Goal: Transaction & Acquisition: Download file/media

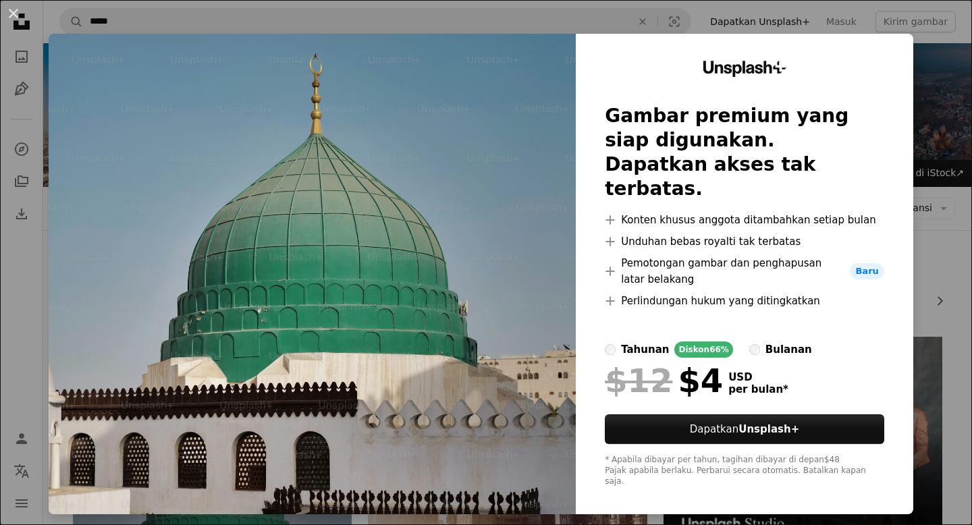
scroll to position [217, 0]
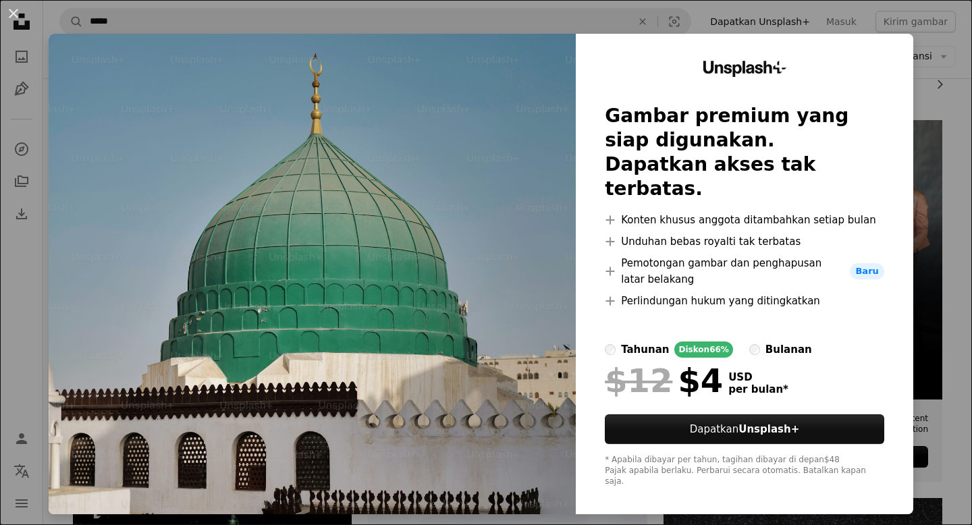
click at [939, 82] on div "An X shape Unsplash+ Gambar premium yang siap digunakan. Dapatkan akses tak ter…" at bounding box center [486, 262] width 972 height 525
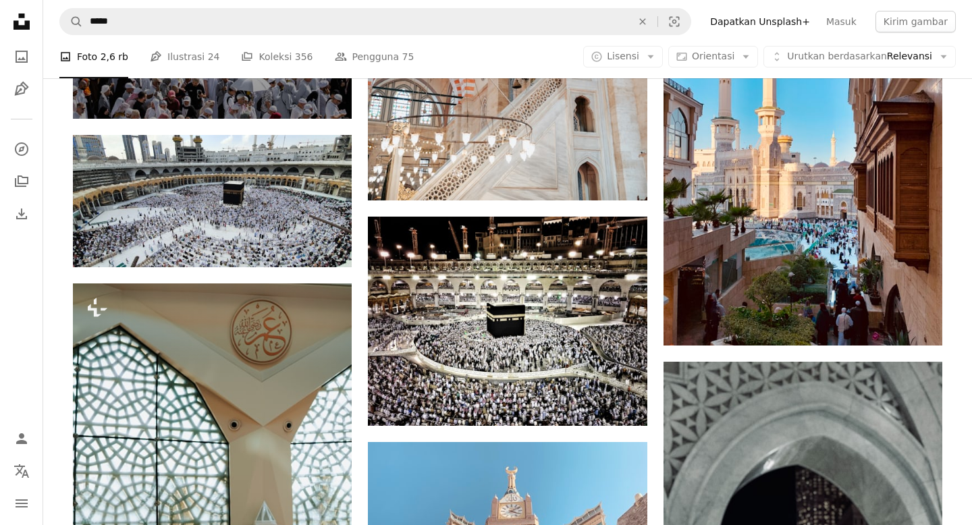
scroll to position [1915, 0]
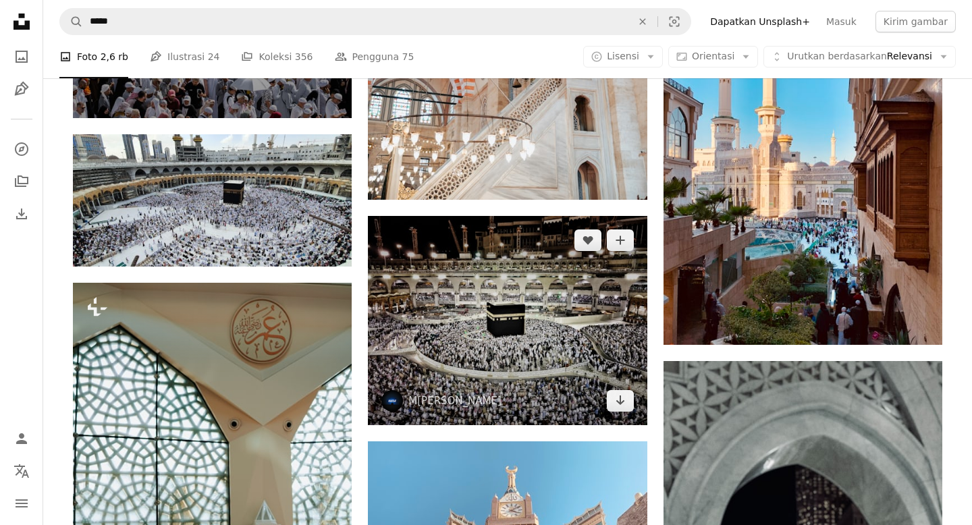
click at [531, 336] on img at bounding box center [507, 320] width 279 height 209
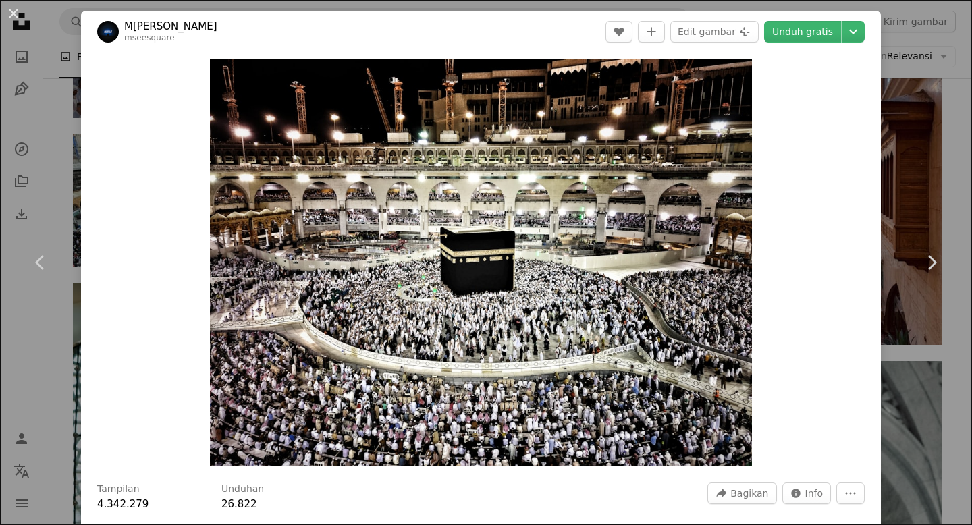
click at [951, 128] on div "An X shape Chevron left Chevron right Mseesquare [PERSON_NAME] mseesquare A hea…" at bounding box center [486, 262] width 972 height 525
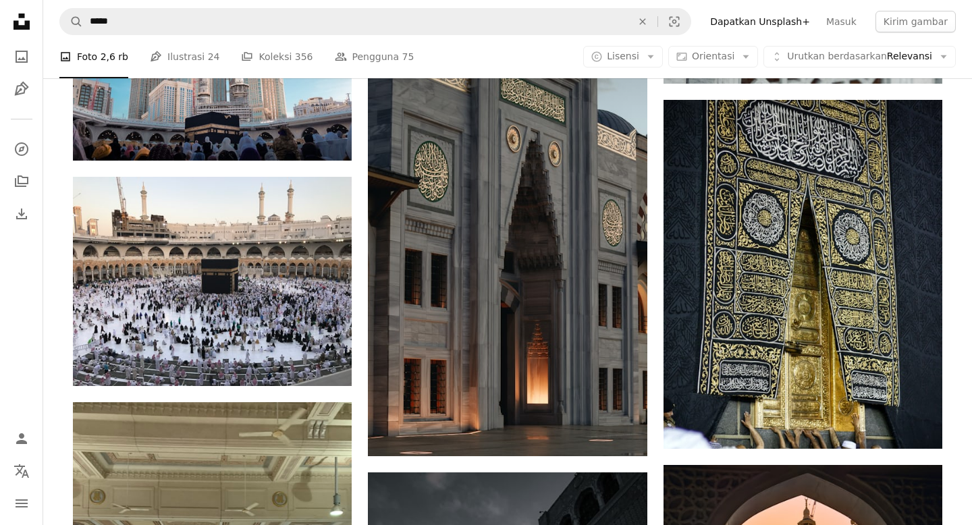
scroll to position [2692, 0]
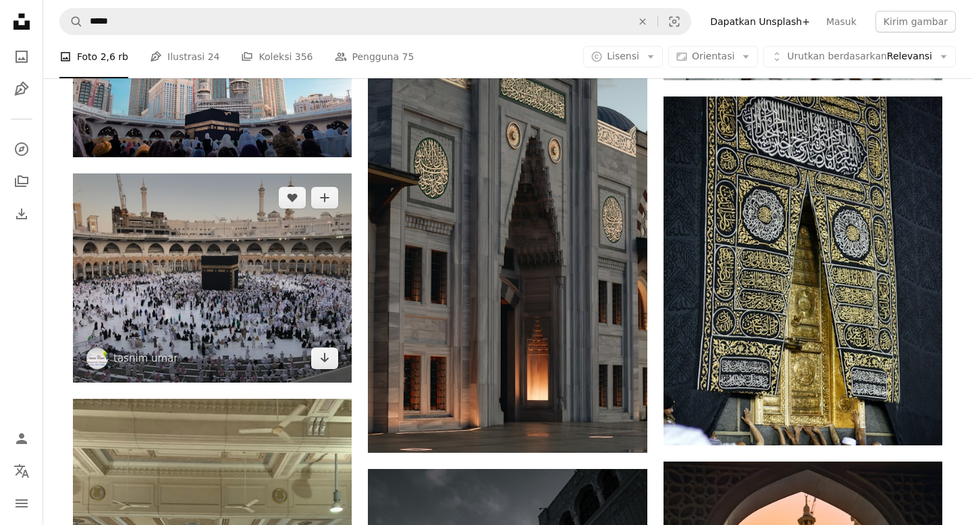
click at [294, 278] on img at bounding box center [212, 278] width 279 height 209
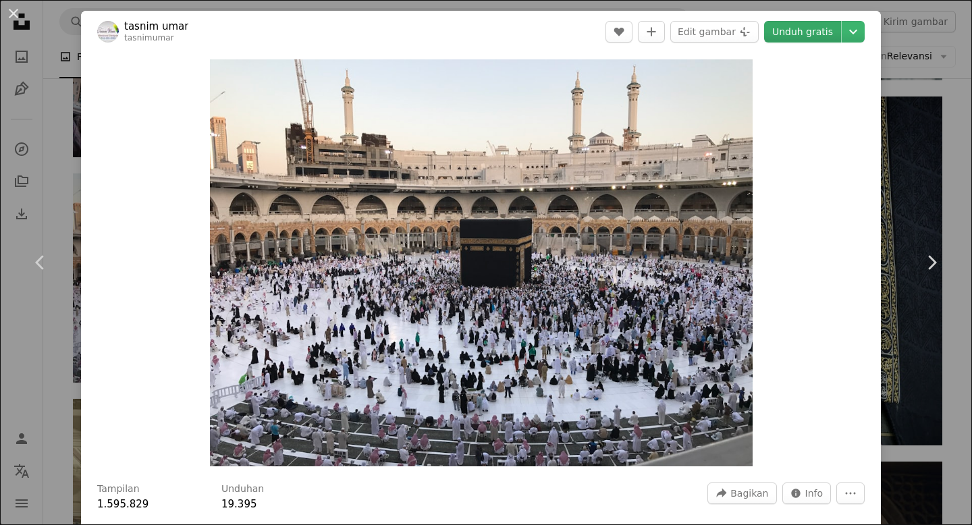
click at [821, 32] on link "Unduh gratis" at bounding box center [802, 32] width 77 height 22
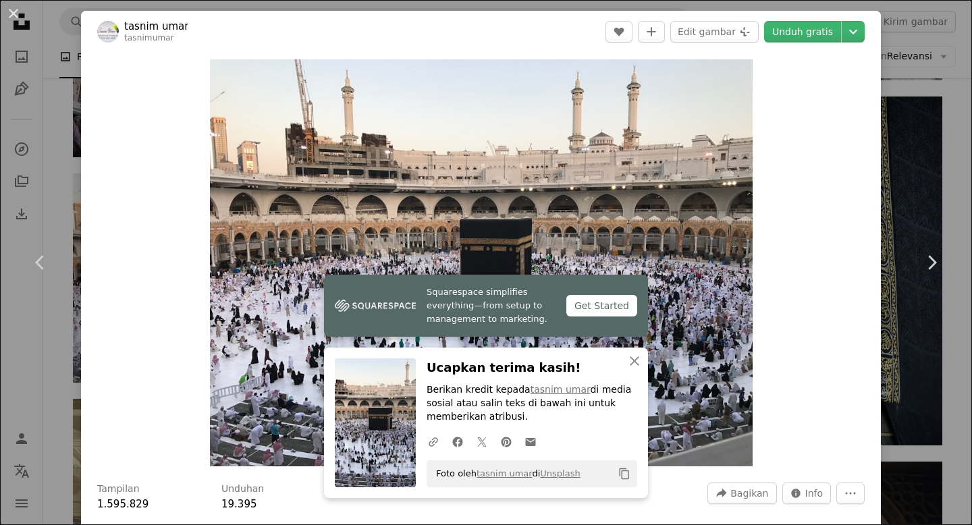
click at [926, 111] on div "An X shape Chevron left Chevron right Squarespace simplifies everything—from se…" at bounding box center [486, 262] width 972 height 525
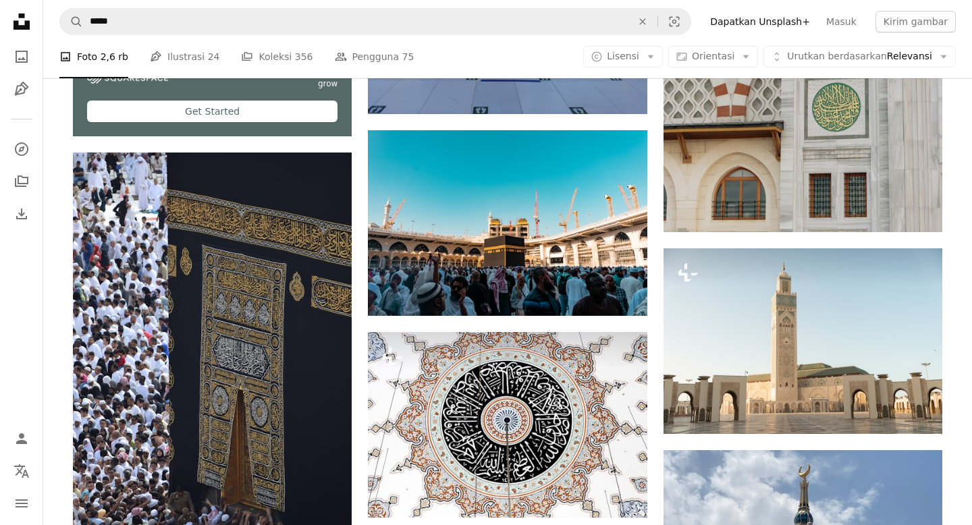
scroll to position [3698, 0]
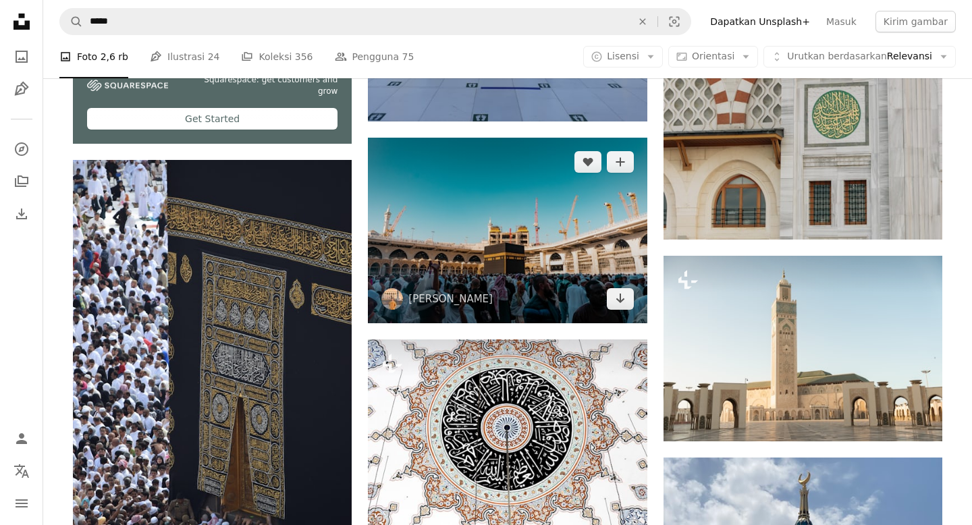
click at [608, 253] on img at bounding box center [507, 231] width 279 height 186
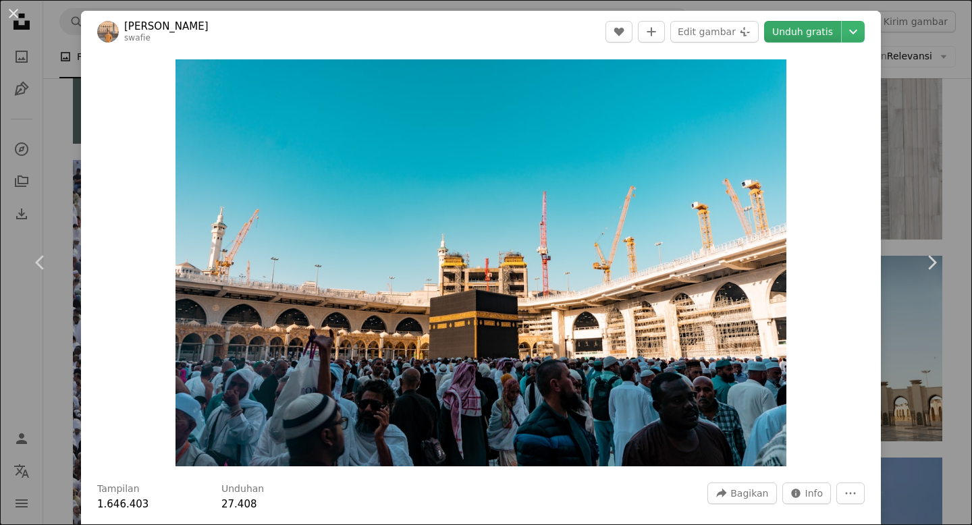
click at [800, 31] on link "Unduh gratis" at bounding box center [802, 32] width 77 height 22
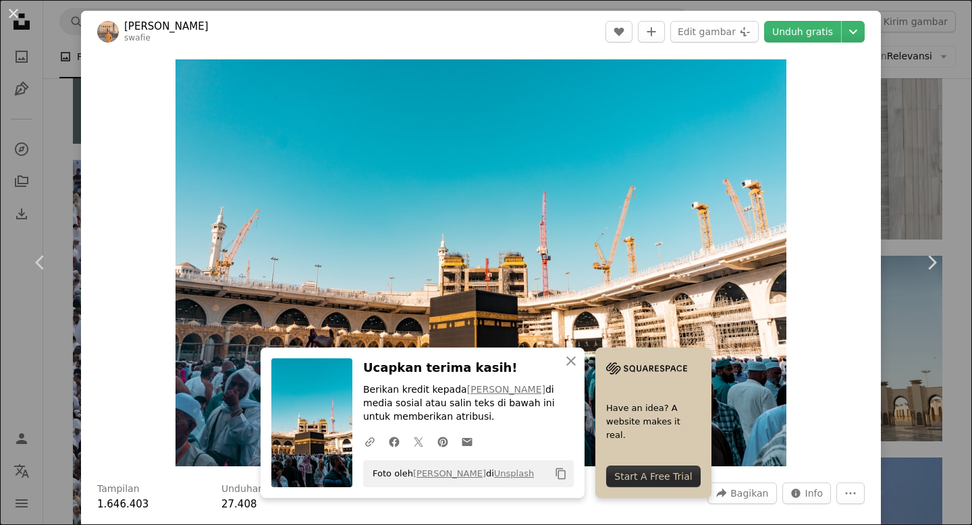
click at [926, 149] on div "An X shape Chevron left Chevron right An X shape Tutup Ucapkan terima kasih! Be…" at bounding box center [486, 262] width 972 height 525
